Goal: Task Accomplishment & Management: Complete application form

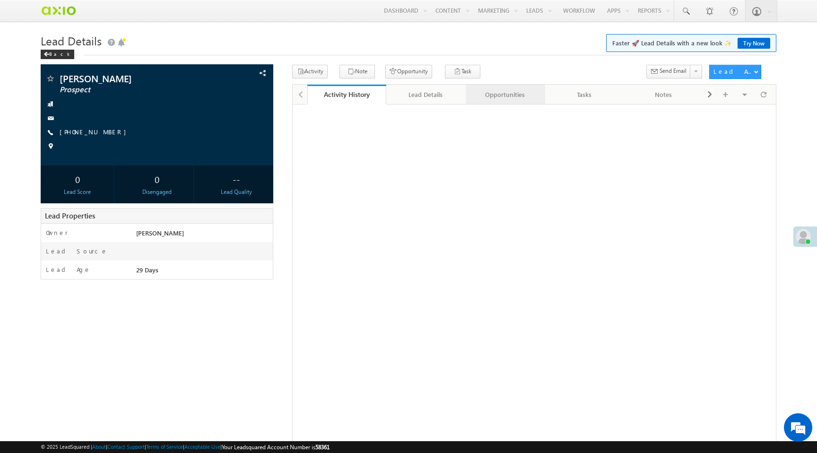
click at [499, 102] on link "Opportunities" at bounding box center [504, 95] width 79 height 20
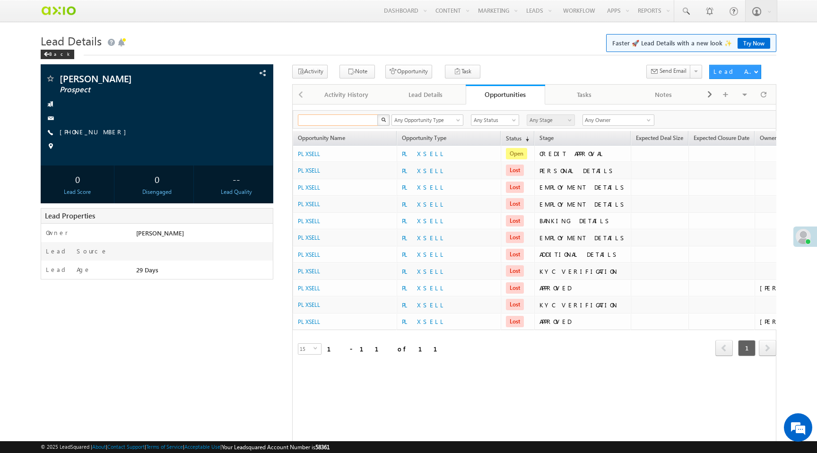
click at [348, 120] on input "text" at bounding box center [338, 119] width 81 height 11
paste input "9a4c6b3d-e82c-4701-ba9e-007e91a75195"
type input "9a4c6b3d-e82c-4701-ba9e-007e91a75195"
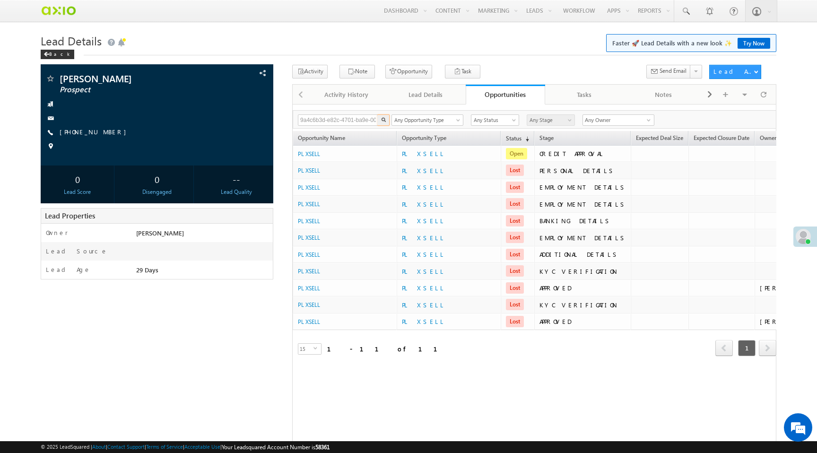
click at [384, 121] on img "button" at bounding box center [383, 119] width 5 height 5
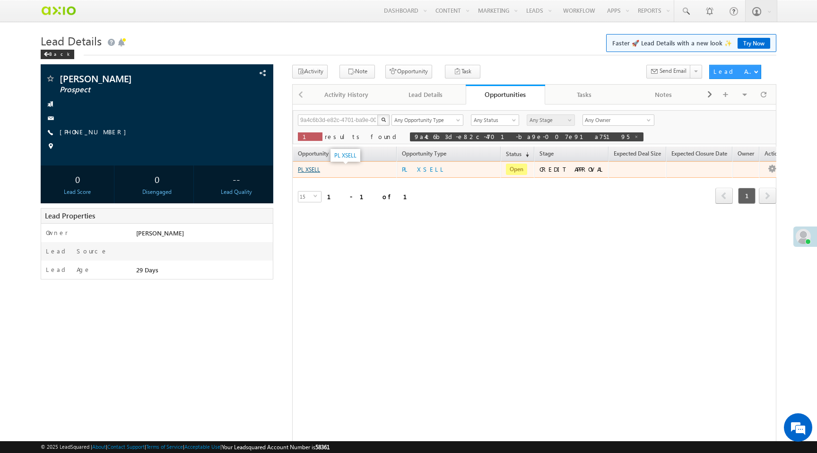
click at [313, 170] on link "PL XSELL" at bounding box center [309, 169] width 22 height 7
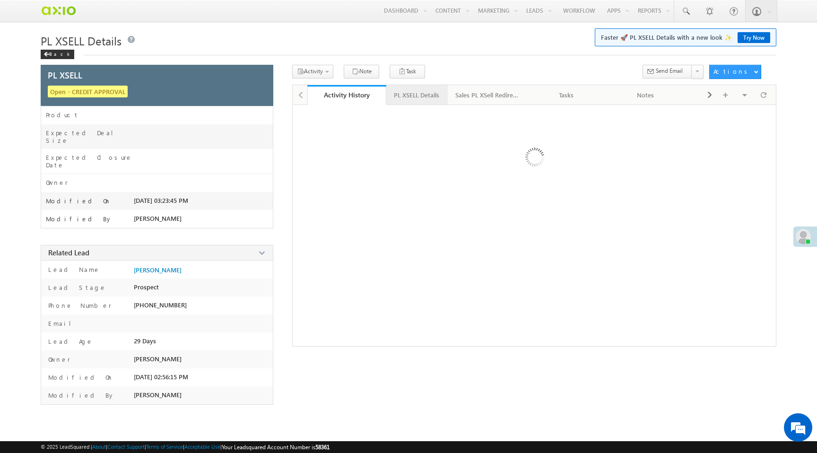
click at [434, 95] on div "PL XSELL Details" at bounding box center [416, 94] width 45 height 11
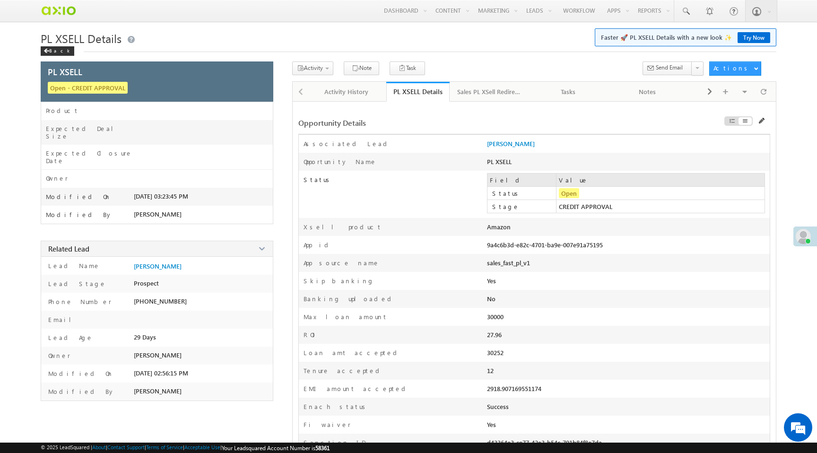
click at [503, 248] on div "9a4c6b3d-e82c-4701-ba9e-007e91a75195" at bounding box center [571, 247] width 169 height 13
click at [502, 247] on div "9a4c6b3d-e82c-4701-ba9e-007e91a75195" at bounding box center [571, 247] width 169 height 13
click at [479, 94] on div "Sales PL XSell Redirection" at bounding box center [488, 91] width 63 height 11
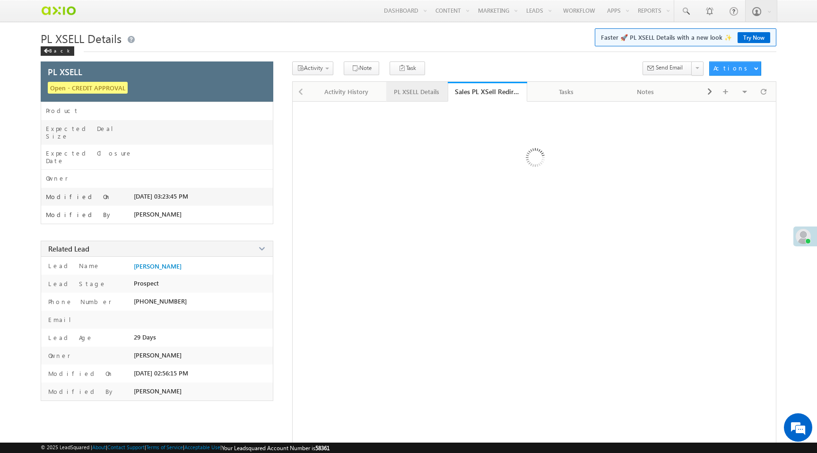
click at [408, 93] on div "PL XSELL Details" at bounding box center [416, 91] width 45 height 11
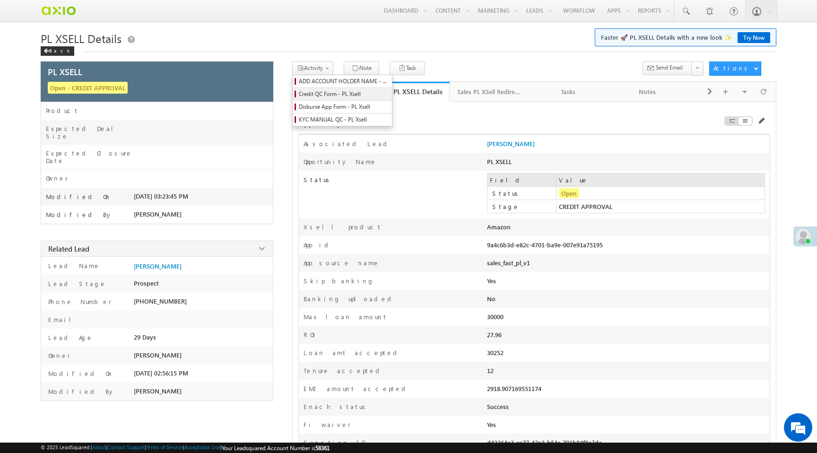
click at [321, 97] on span "Credit QC Form - PL Xsell" at bounding box center [344, 94] width 90 height 9
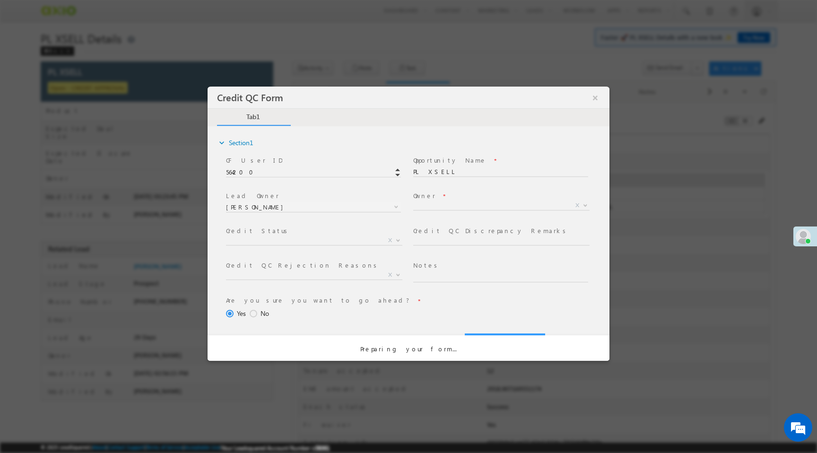
select select "50aed37f-b58e-11ec-8597-0681fe0b10f8"
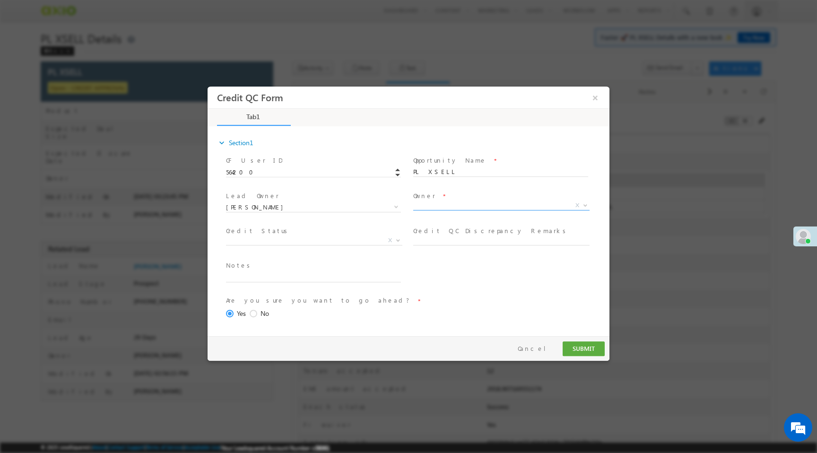
click at [426, 205] on span "X" at bounding box center [501, 205] width 176 height 9
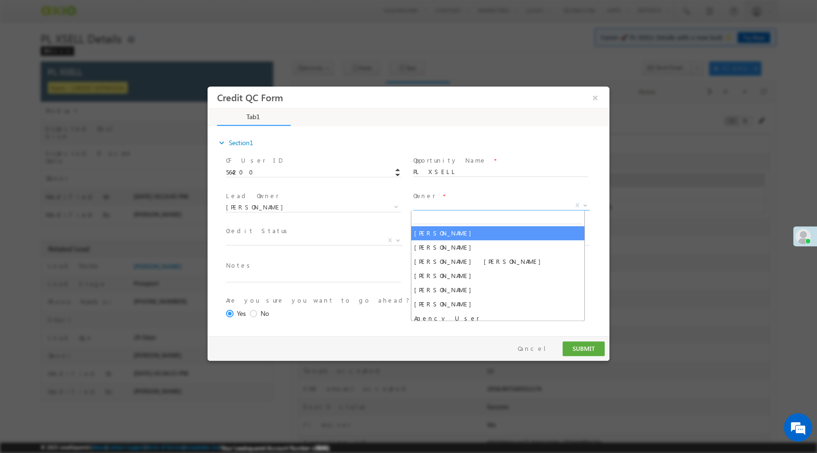
select select "f8849782-a99c-11ec-8597-0681fe0b10f8"
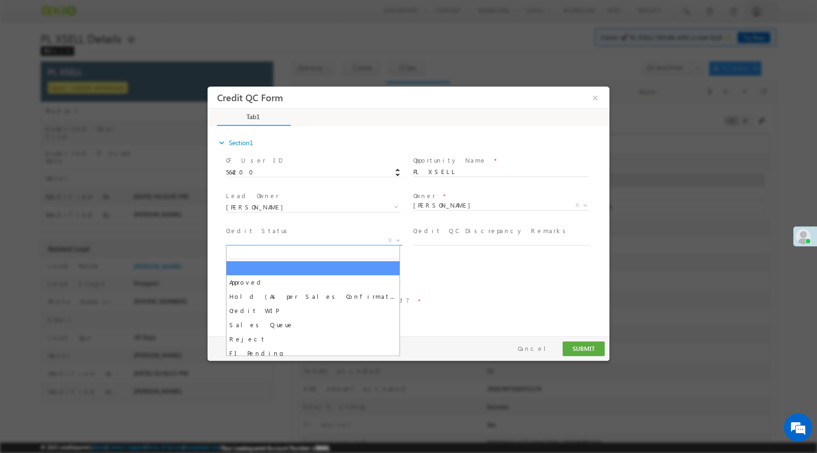
click at [263, 241] on span "X" at bounding box center [314, 240] width 176 height 9
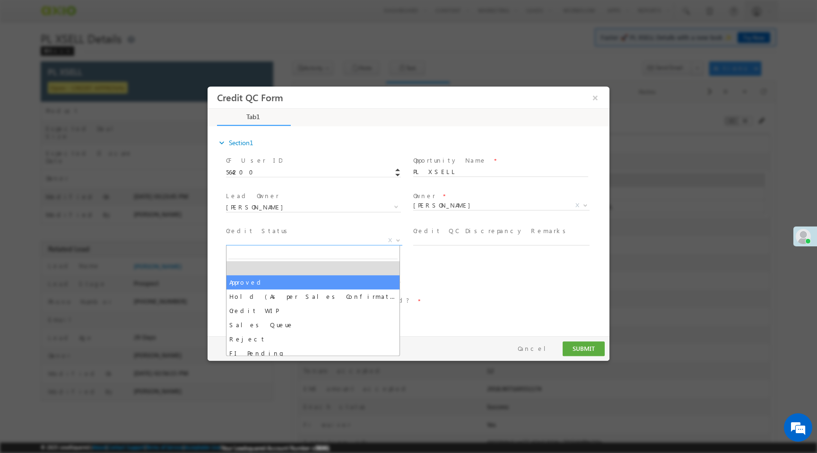
select select "Approved"
select select "NA"
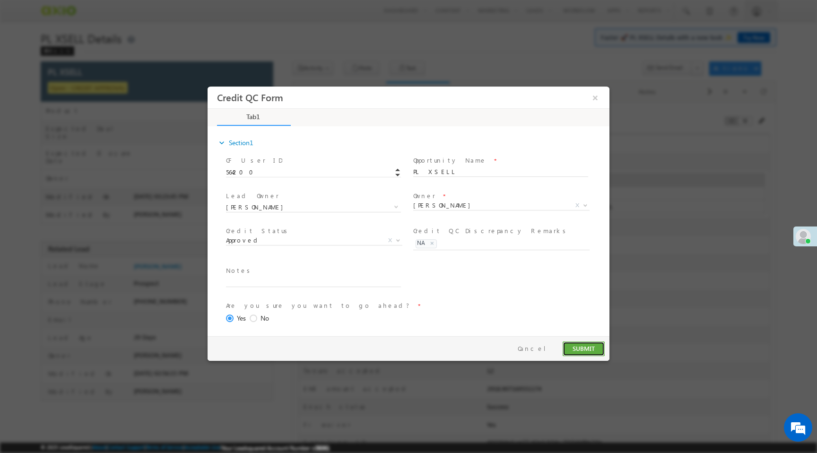
click at [580, 346] on button "SUBMIT" at bounding box center [583, 348] width 42 height 15
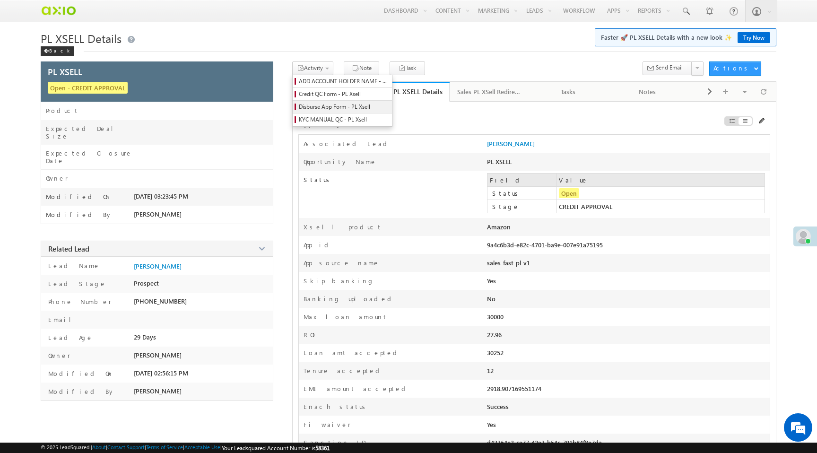
click at [323, 109] on span "Disburse App Form - PL Xsell" at bounding box center [344, 107] width 90 height 9
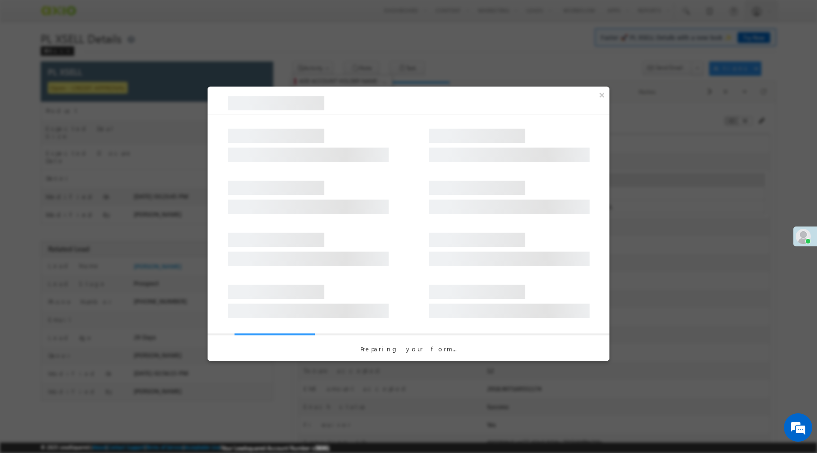
select select "PL XSell Disbursement Initiated"
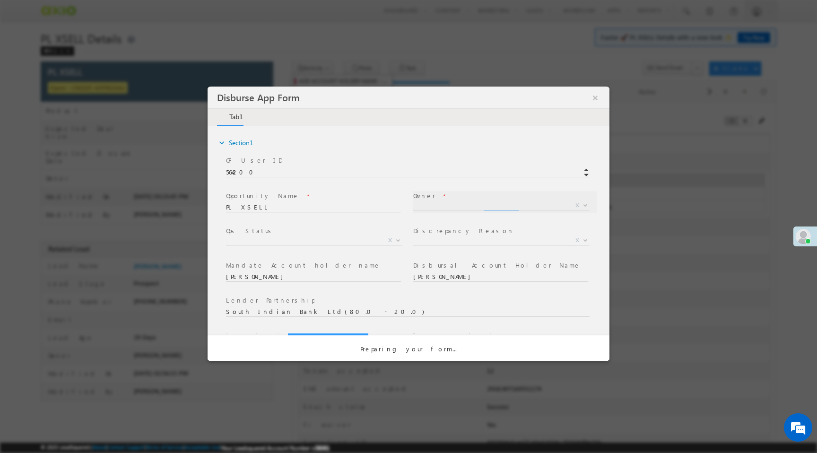
select select "f8849782-a99c-11ec-8597-0681fe0b10f8"
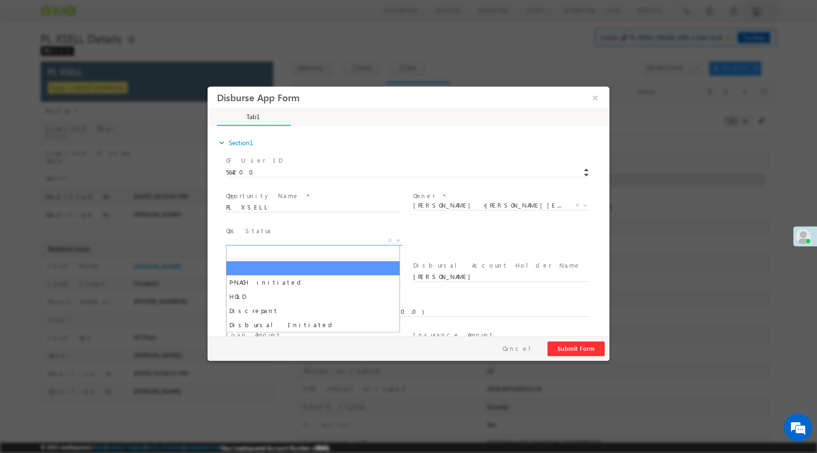
click at [302, 241] on span "X" at bounding box center [314, 240] width 176 height 9
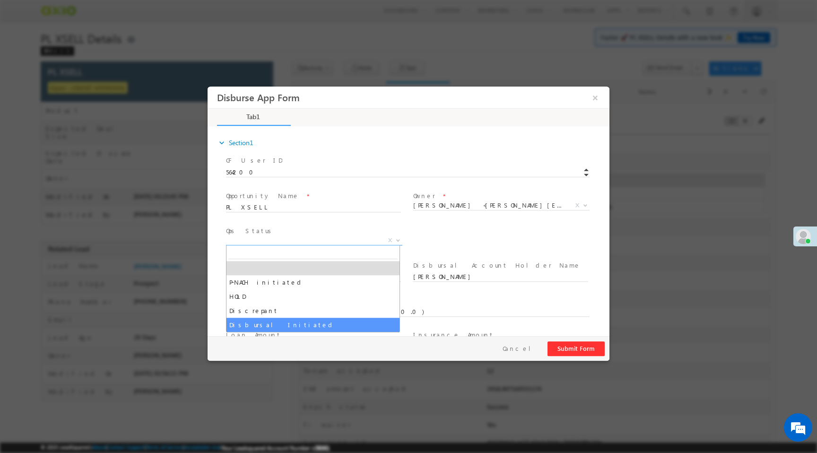
select select "Disbursal Initiated"
select select "NA"
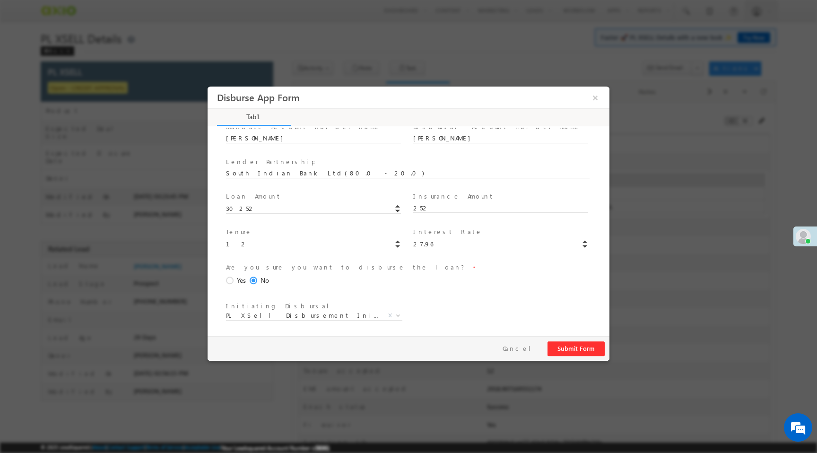
scroll to position [139, 0]
click at [230, 280] on span at bounding box center [231, 279] width 10 height 9
click at [207, 86] on input "Yes" at bounding box center [207, 86] width 0 height 0
click at [565, 351] on button "Submit Form" at bounding box center [575, 348] width 57 height 15
click at [596, 99] on button "×" at bounding box center [595, 97] width 16 height 17
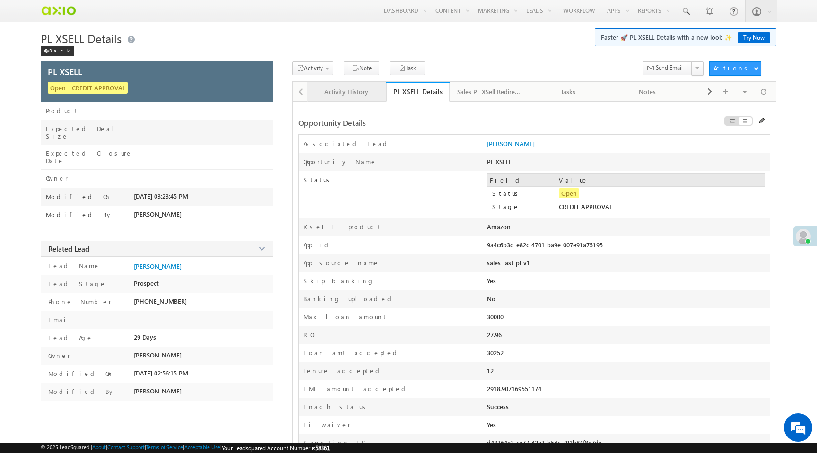
click at [346, 88] on div "Activity History" at bounding box center [346, 91] width 63 height 11
